Goal: Navigation & Orientation: Find specific page/section

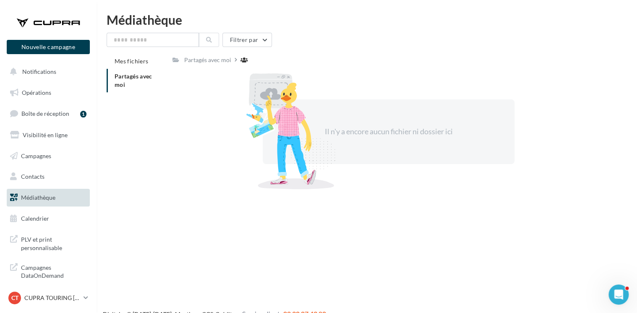
click at [135, 81] on li "Partagés avec moi" at bounding box center [136, 81] width 59 height 24
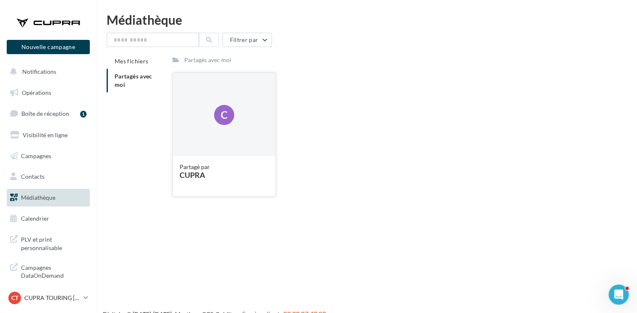
click at [204, 155] on div "C" at bounding box center [224, 115] width 102 height 84
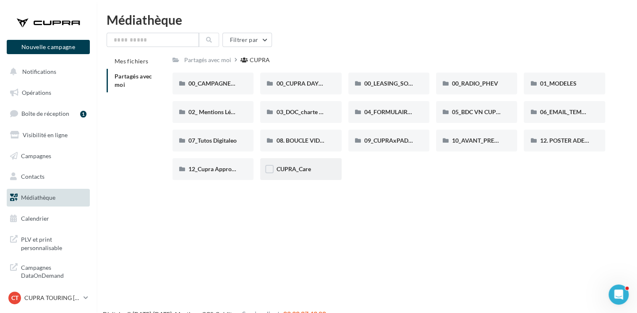
click at [327, 170] on div "CUPRA_Care" at bounding box center [300, 169] width 81 height 22
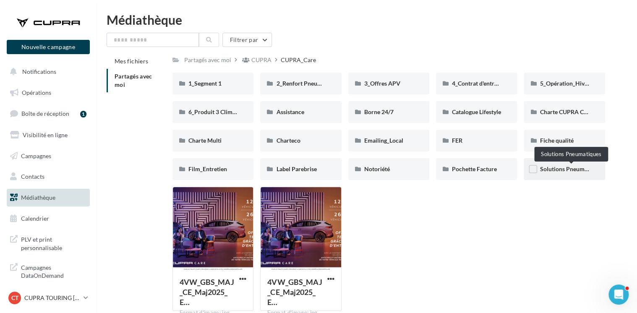
click at [560, 173] on span "Solutions Pneumatiques" at bounding box center [571, 168] width 63 height 7
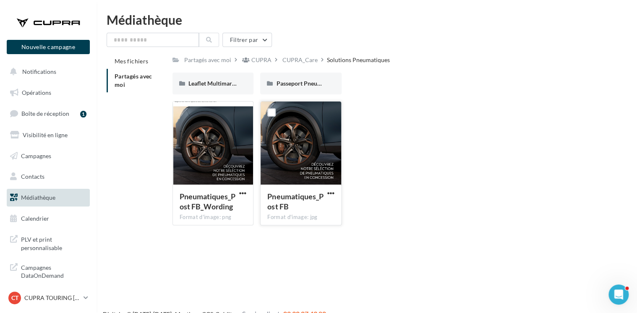
click at [309, 201] on span "Pneumatiques_Post FB" at bounding box center [295, 201] width 56 height 19
click at [305, 84] on span "Passeport Pneumatique" at bounding box center [307, 83] width 62 height 7
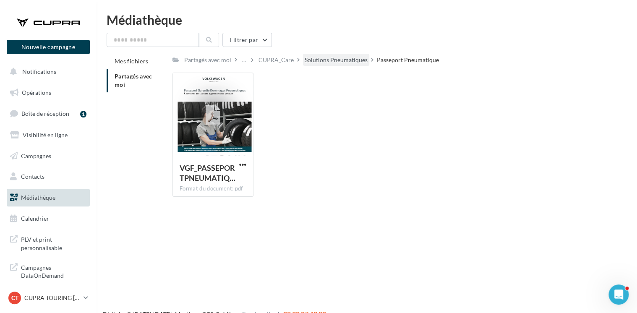
click at [333, 63] on div "Solutions Pneumatiques" at bounding box center [336, 60] width 63 height 8
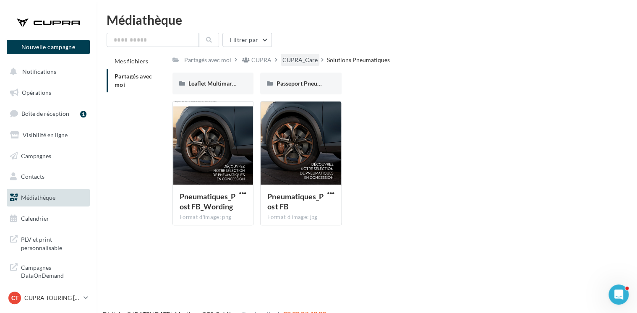
click at [296, 63] on div "CUPRA_Care" at bounding box center [300, 60] width 35 height 8
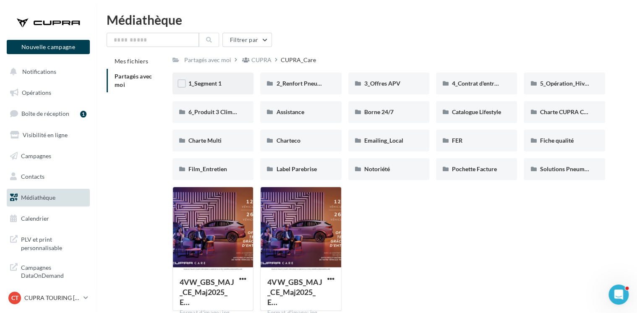
click at [232, 84] on div "1_Segment 1" at bounding box center [213, 83] width 49 height 8
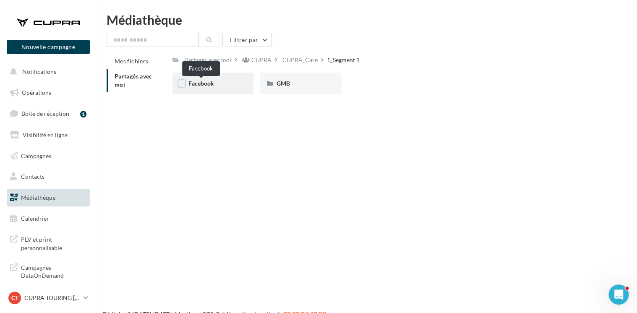
click at [206, 81] on span "Facebook" at bounding box center [202, 83] width 26 height 7
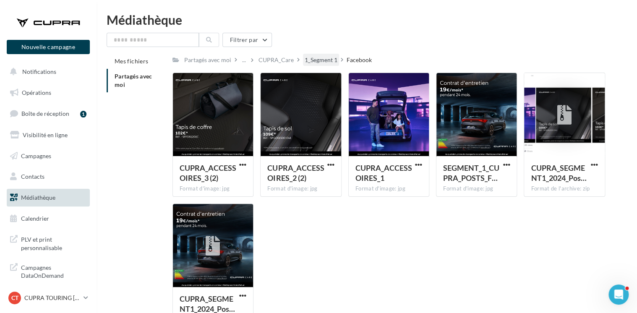
click at [314, 60] on div "1_Segment 1" at bounding box center [321, 60] width 33 height 8
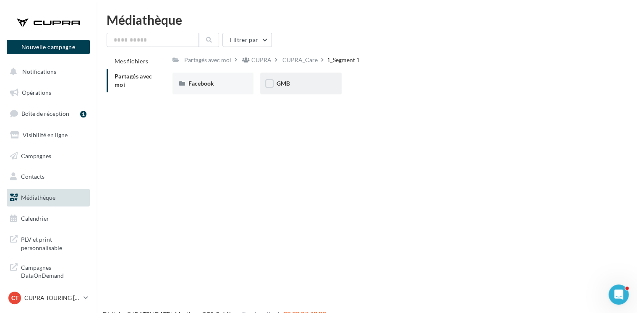
click at [291, 81] on div "GMB" at bounding box center [300, 83] width 49 height 8
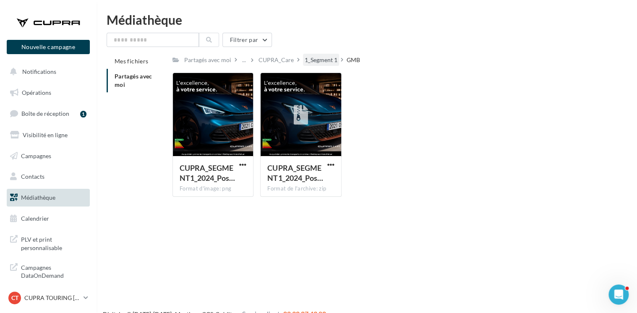
click at [318, 57] on div "1_Segment 1" at bounding box center [321, 60] width 33 height 8
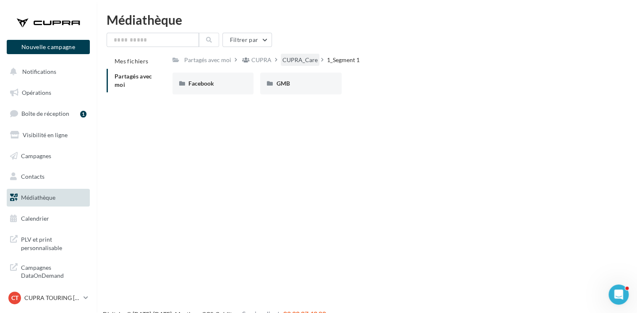
click at [307, 62] on div "CUPRA_Care" at bounding box center [300, 60] width 35 height 8
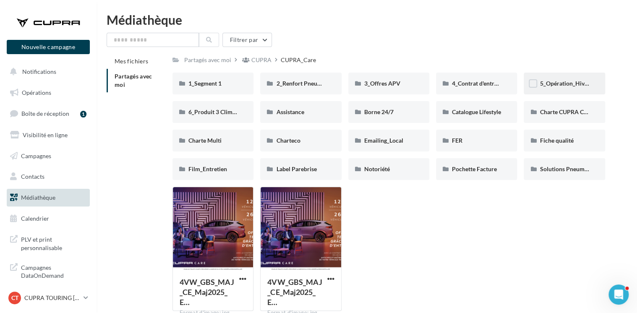
click at [554, 88] on div "5_Opération_Hiver" at bounding box center [564, 83] width 49 height 8
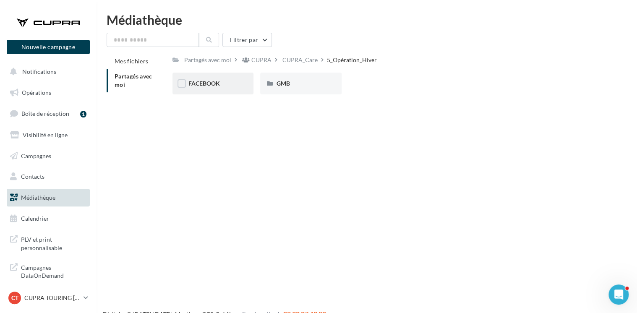
click at [227, 84] on div "FACEBOOK" at bounding box center [213, 83] width 49 height 8
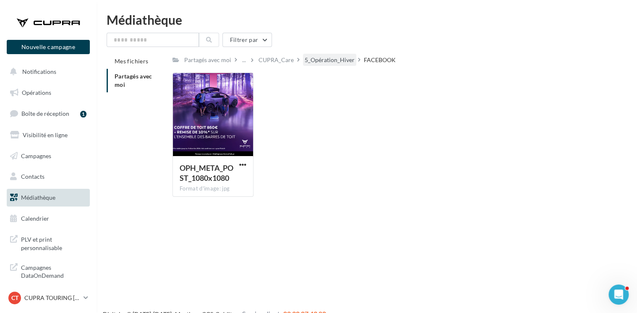
click at [329, 58] on div "5_Opération_Hiver" at bounding box center [330, 60] width 50 height 8
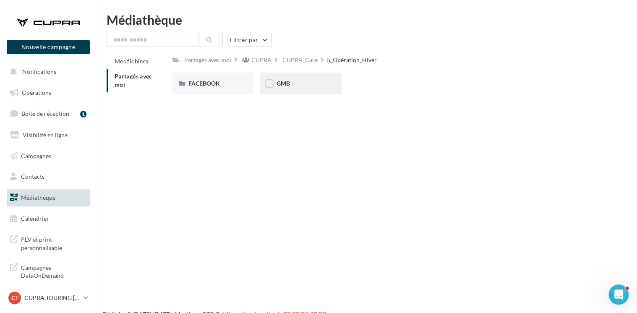
click at [337, 94] on div "GMB" at bounding box center [300, 84] width 81 height 22
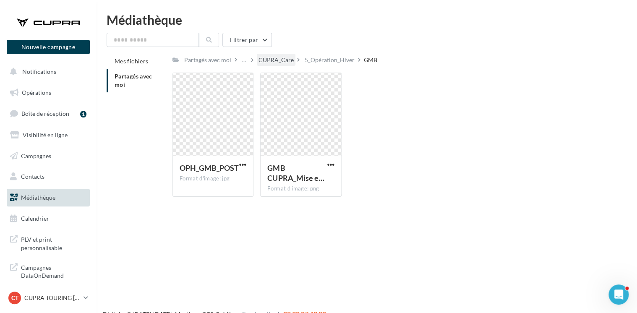
click at [278, 58] on div "CUPRA_Care" at bounding box center [276, 60] width 35 height 8
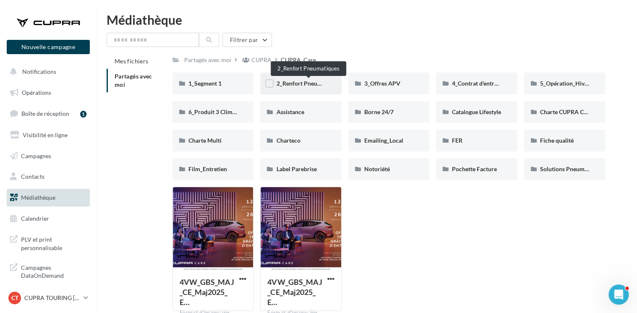
click at [315, 86] on span "2_Renfort Pneumatiques" at bounding box center [308, 83] width 65 height 7
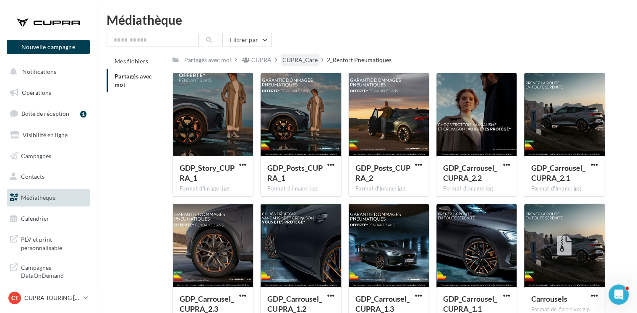
click at [304, 62] on div "CUPRA_Care" at bounding box center [300, 60] width 35 height 8
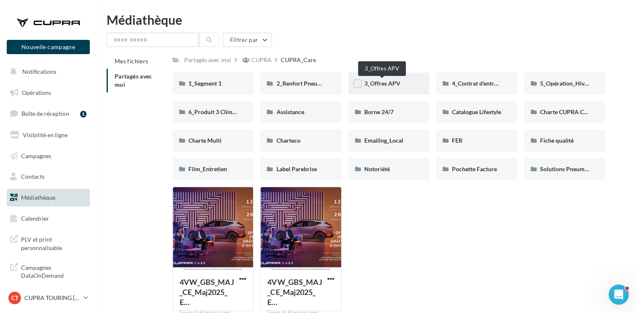
click at [398, 82] on span "3_Offres APV" at bounding box center [382, 83] width 36 height 7
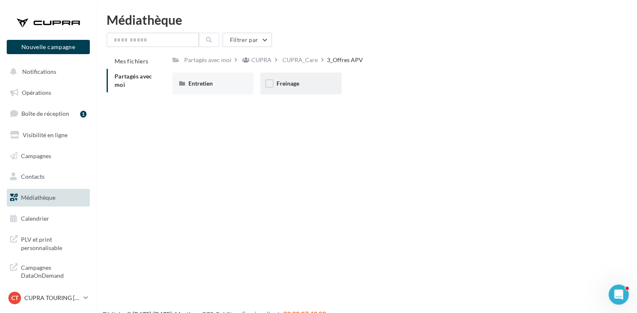
click at [303, 90] on div "Freinage" at bounding box center [300, 84] width 81 height 22
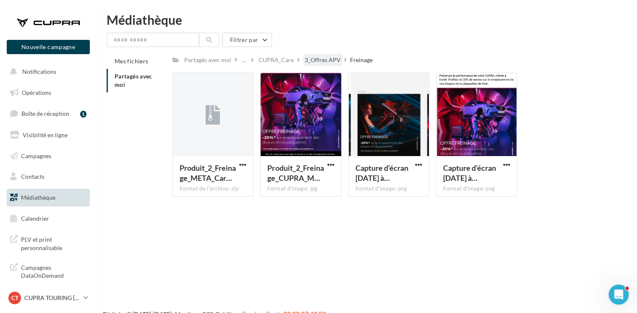
click at [305, 58] on div "3_Offres APV" at bounding box center [323, 60] width 36 height 8
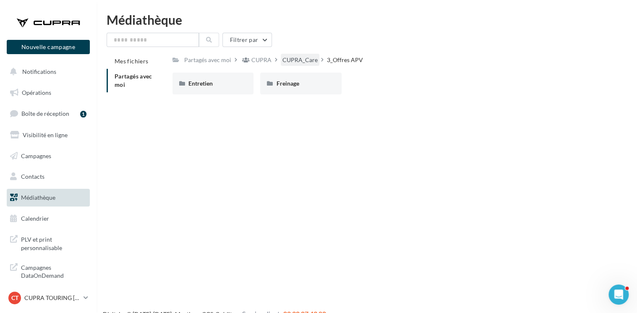
click at [293, 60] on div "CUPRA_Care" at bounding box center [300, 60] width 35 height 8
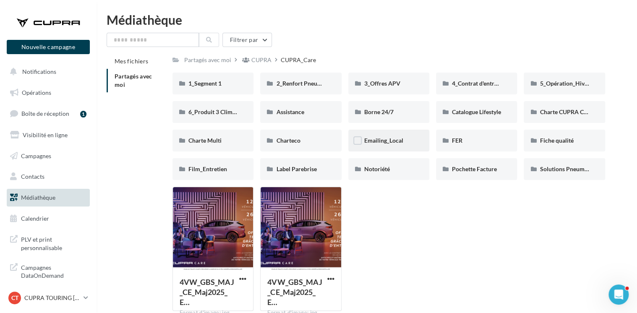
click at [391, 147] on div "Emailing_Local" at bounding box center [389, 141] width 81 height 22
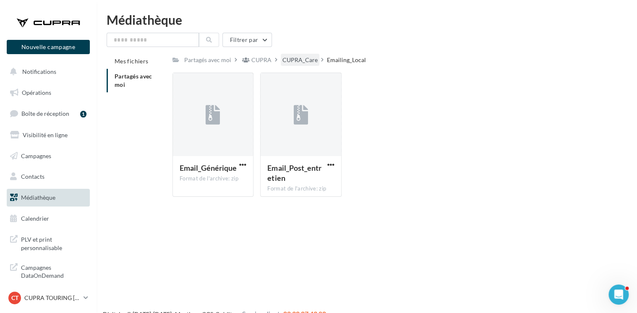
click at [294, 62] on div "CUPRA_Care" at bounding box center [300, 60] width 35 height 8
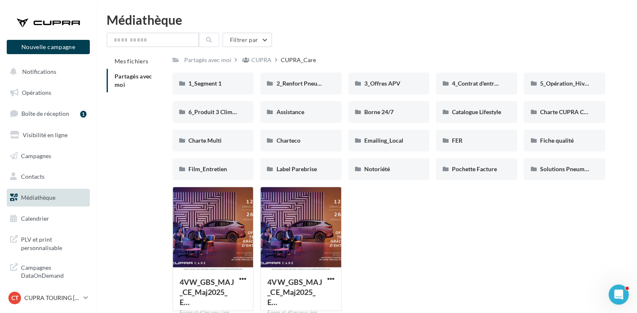
click at [531, 259] on div "4VW_GBS_MAJ_CE_Maj2025_E… Format d'image: jpg 4VW_GBS_MAJ_CE_Maj2025_ECRAN_CUPR…" at bounding box center [393, 252] width 440 height 131
